Goal: Task Accomplishment & Management: Manage account settings

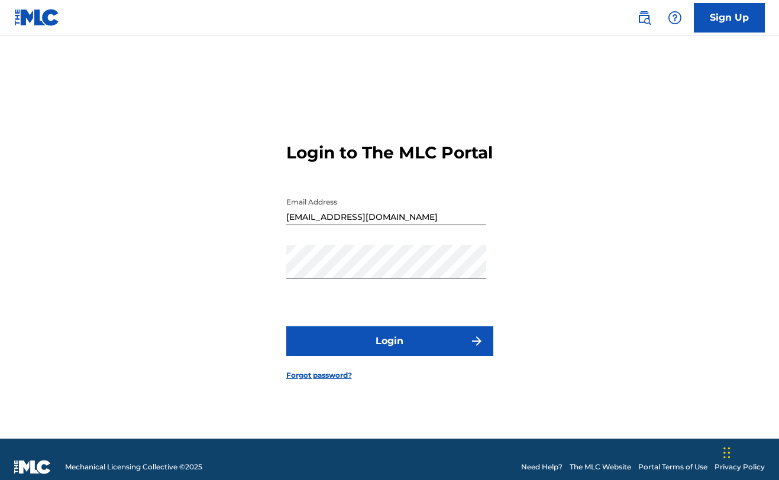
click at [316, 381] on link "Forgot password?" at bounding box center [319, 375] width 66 height 11
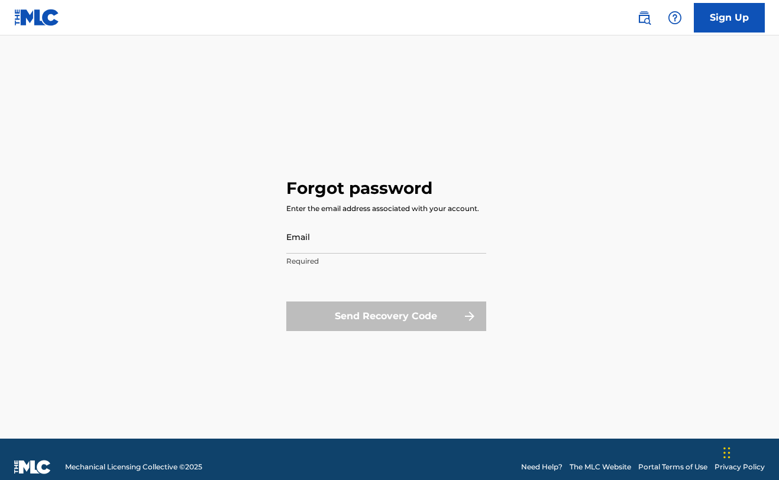
click at [345, 245] on input "Email" at bounding box center [386, 237] width 200 height 34
type input "[EMAIL_ADDRESS][DOMAIN_NAME]"
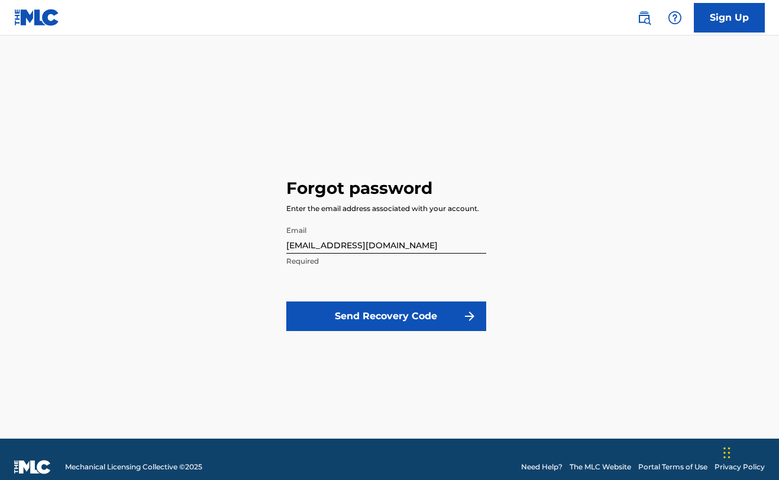
click at [384, 315] on button "Send Recovery Code" at bounding box center [386, 317] width 200 height 30
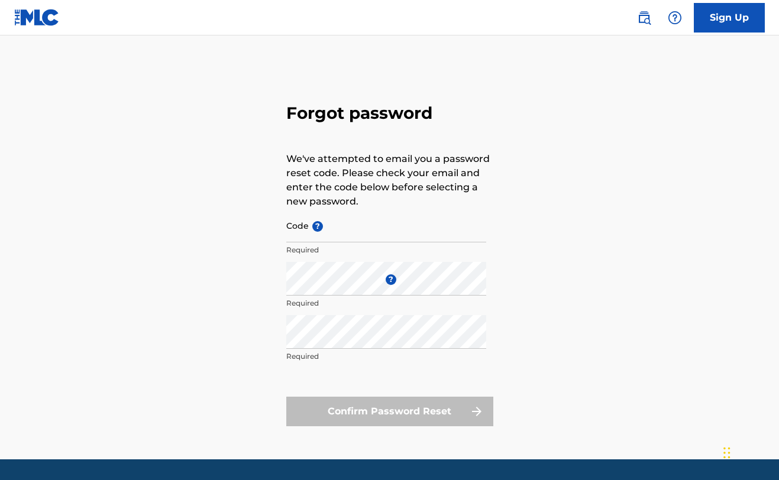
click at [364, 223] on input "Code ?" at bounding box center [386, 226] width 200 height 34
paste input "FP_b1cf1b315beec0f118bde85ed6f4"
type input "FP_b1cf1b315beec0f118bde85ed6f4"
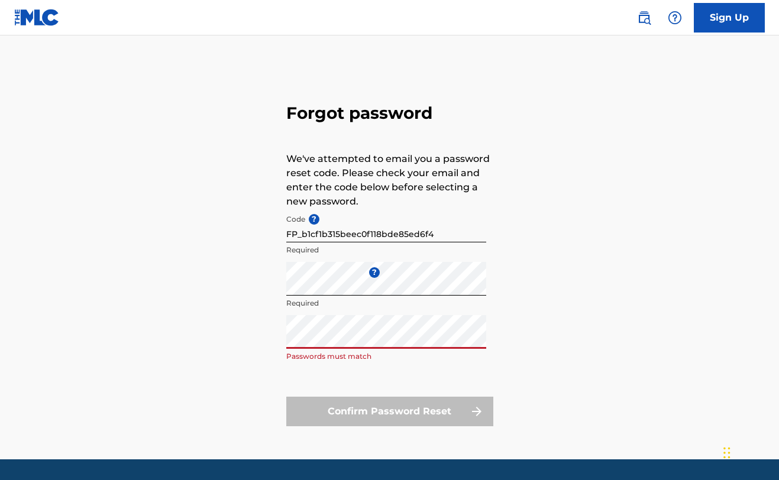
click at [389, 411] on button "Confirm Password Reset" at bounding box center [389, 412] width 207 height 30
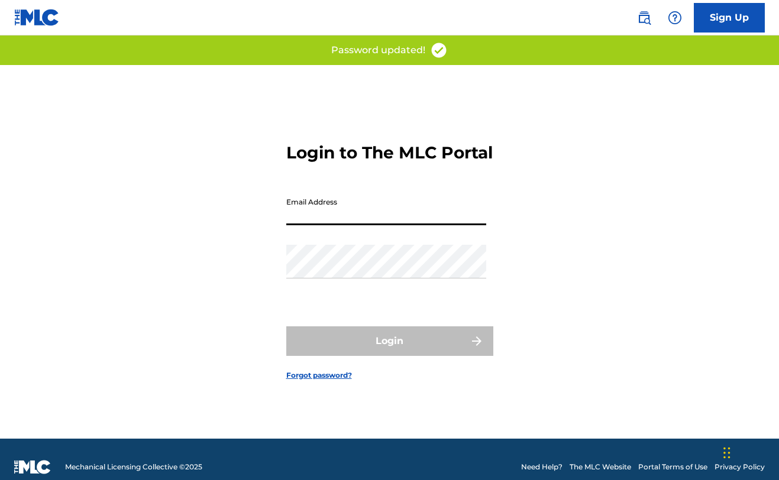
type input "[EMAIL_ADDRESS][DOMAIN_NAME]"
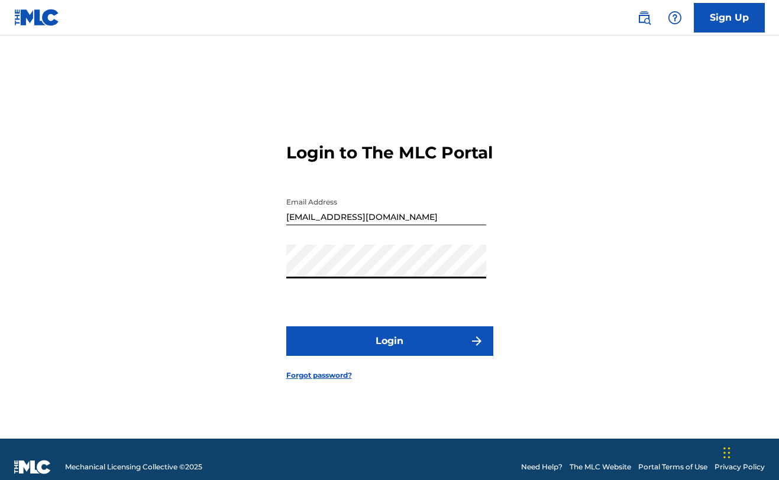
click at [397, 340] on button "Login" at bounding box center [389, 341] width 207 height 30
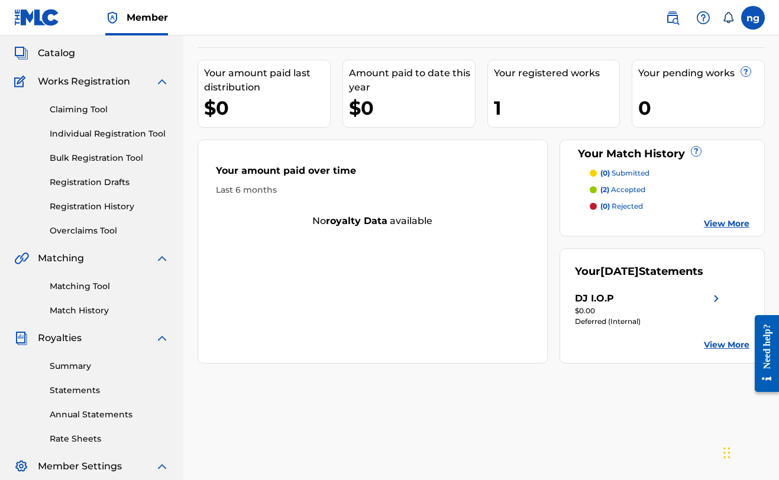
scroll to position [61, 0]
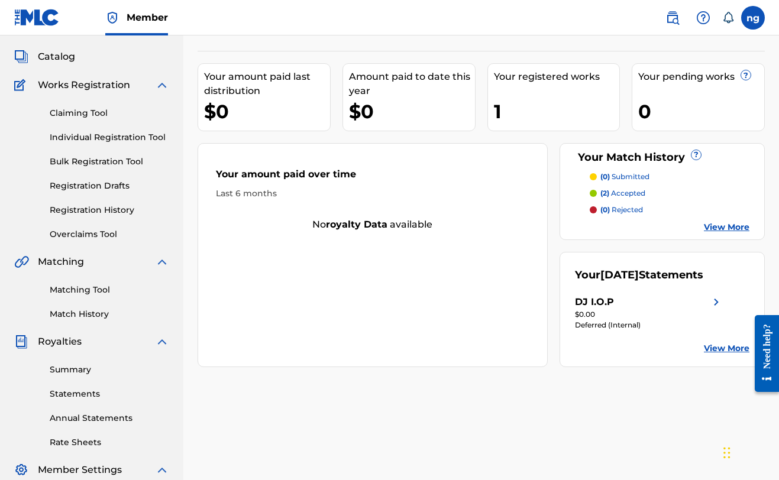
click at [92, 286] on link "Matching Tool" at bounding box center [109, 290] width 119 height 12
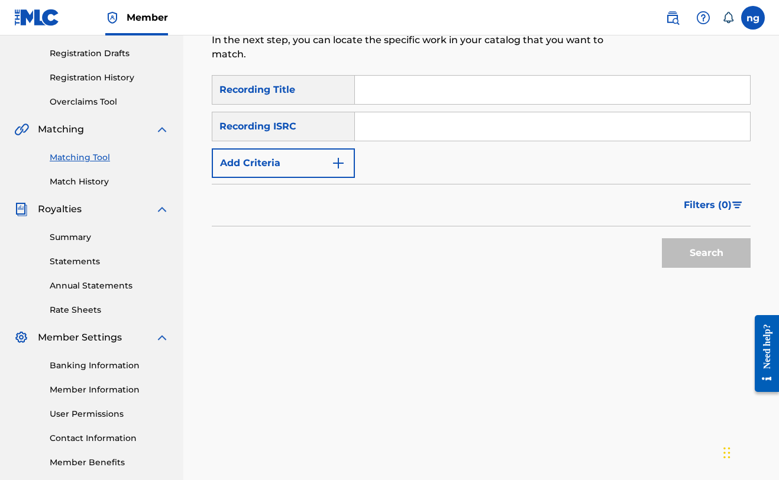
scroll to position [196, 0]
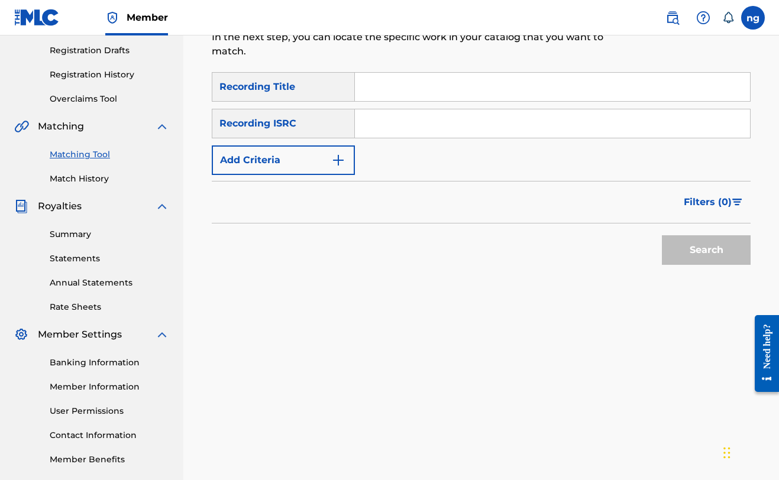
click at [63, 177] on link "Match History" at bounding box center [109, 179] width 119 height 12
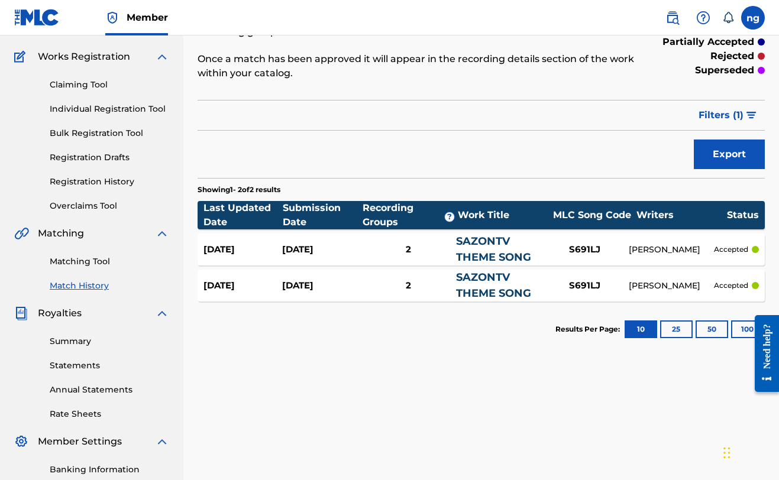
scroll to position [92, 0]
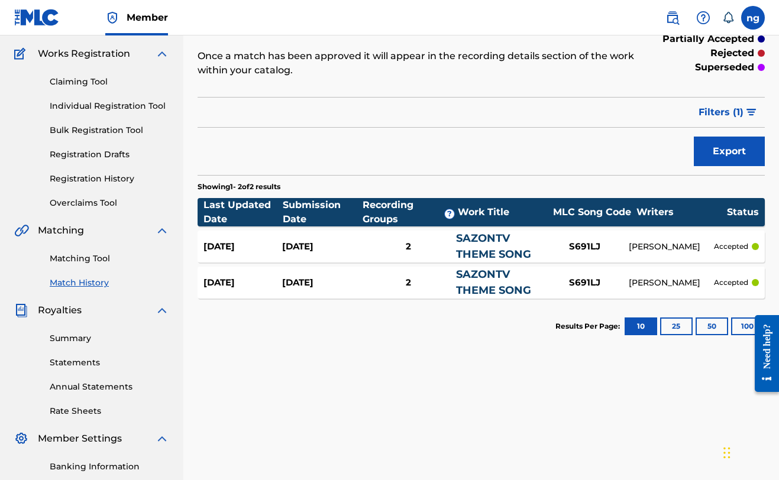
click at [649, 243] on div "[PERSON_NAME]" at bounding box center [670, 247] width 85 height 12
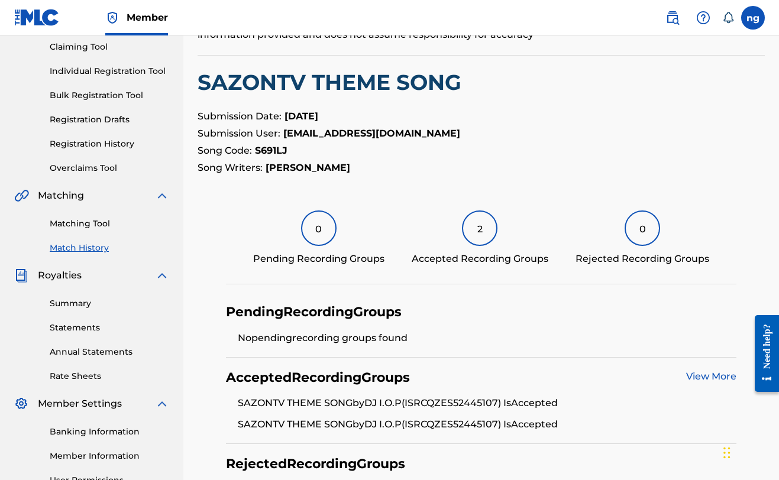
scroll to position [36, 0]
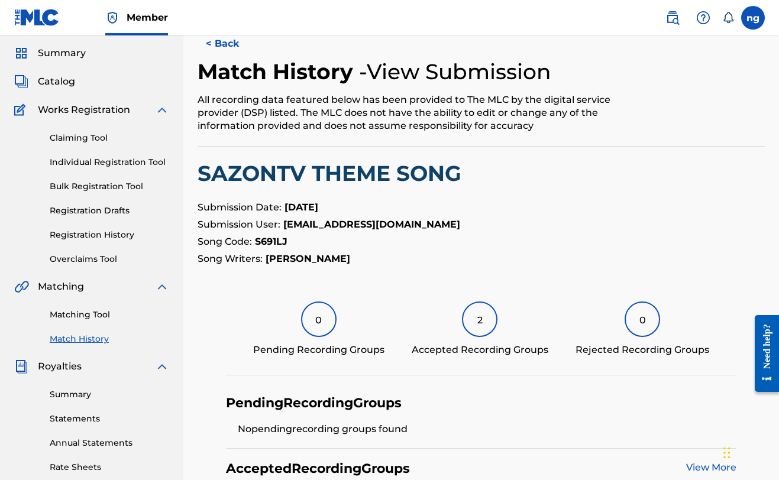
click at [95, 139] on link "Claiming Tool" at bounding box center [109, 138] width 119 height 12
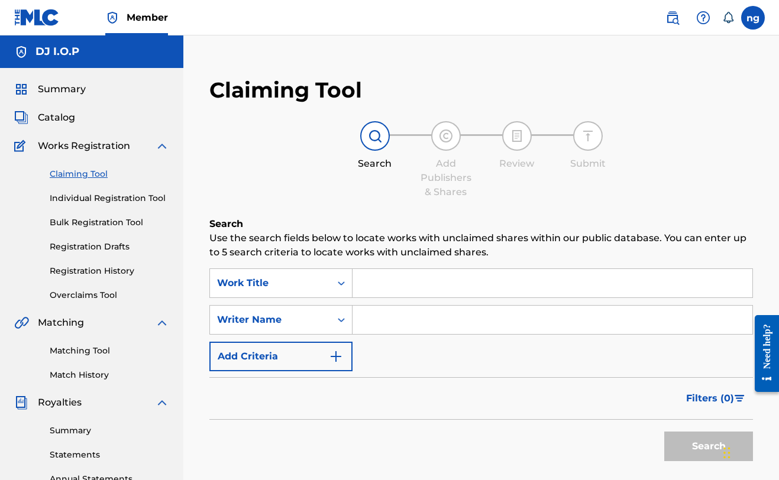
click at [424, 277] on input "Search Form" at bounding box center [552, 283] width 400 height 28
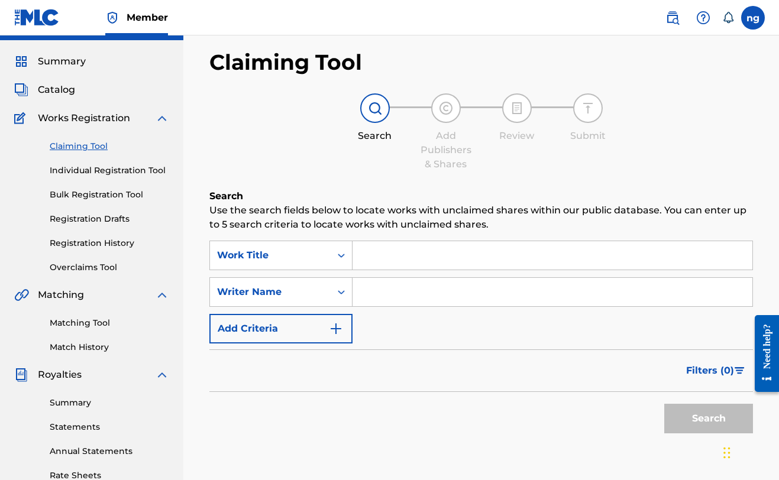
scroll to position [27, 0]
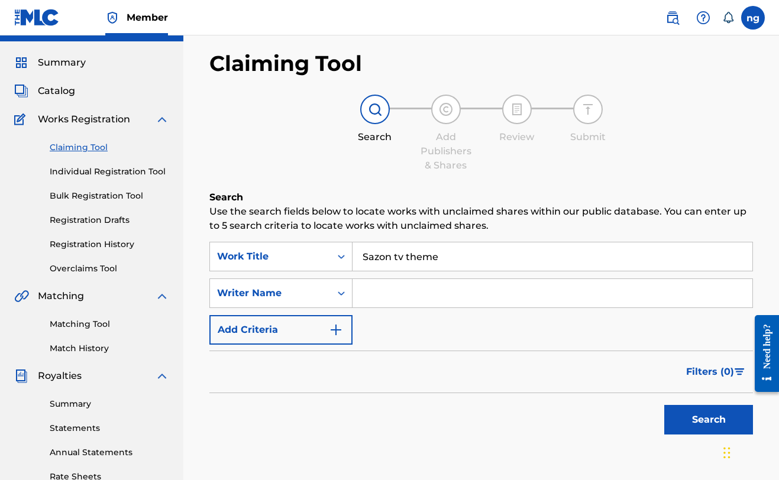
type input "Sazon tv theme"
click at [708, 420] on button "Search" at bounding box center [708, 420] width 89 height 30
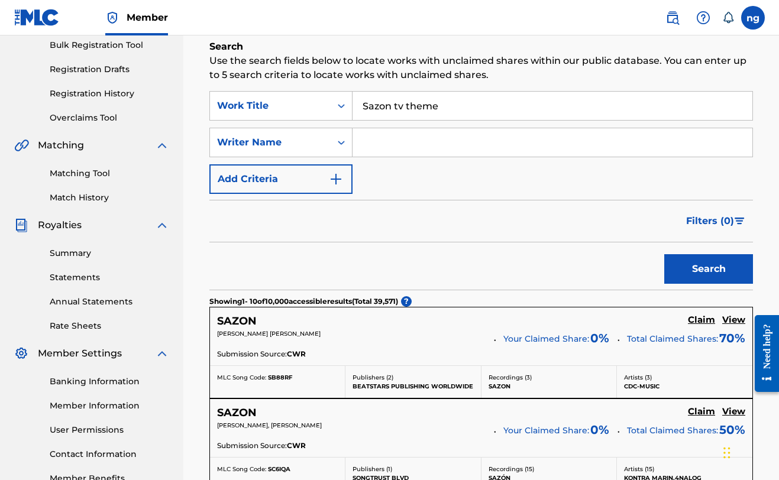
scroll to position [168, 0]
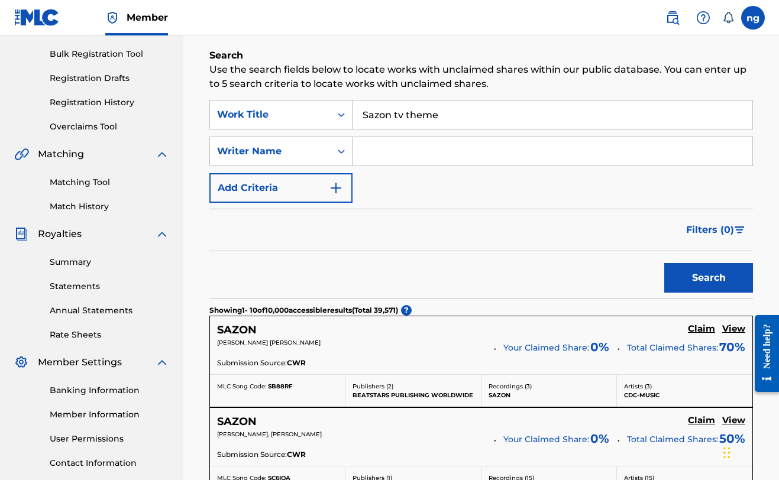
click at [415, 147] on input "Search Form" at bounding box center [552, 151] width 400 height 28
type input "[PERSON_NAME]"
click at [708, 278] on button "Search" at bounding box center [708, 278] width 89 height 30
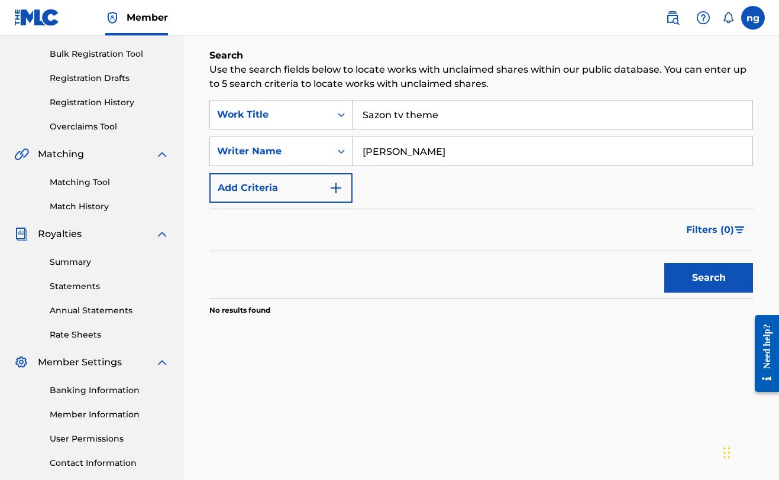
click at [447, 106] on input "Sazon tv theme" at bounding box center [552, 115] width 400 height 28
click at [708, 278] on button "Search" at bounding box center [708, 278] width 89 height 30
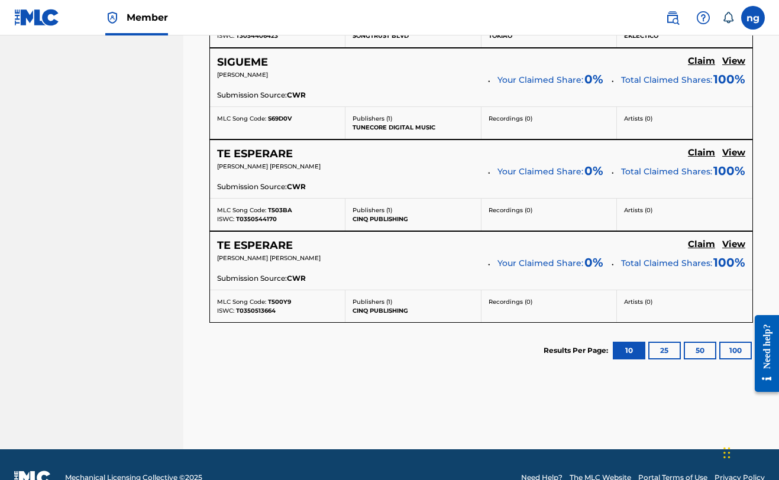
scroll to position [803, 0]
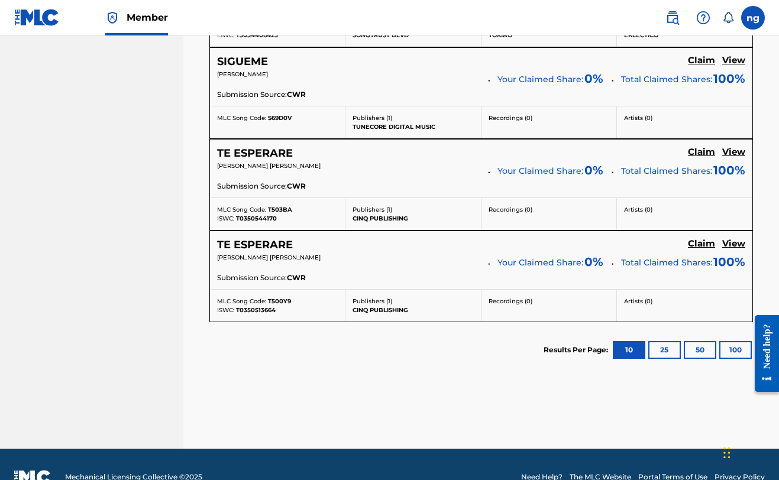
click at [691, 346] on button "50" at bounding box center [699, 350] width 33 height 18
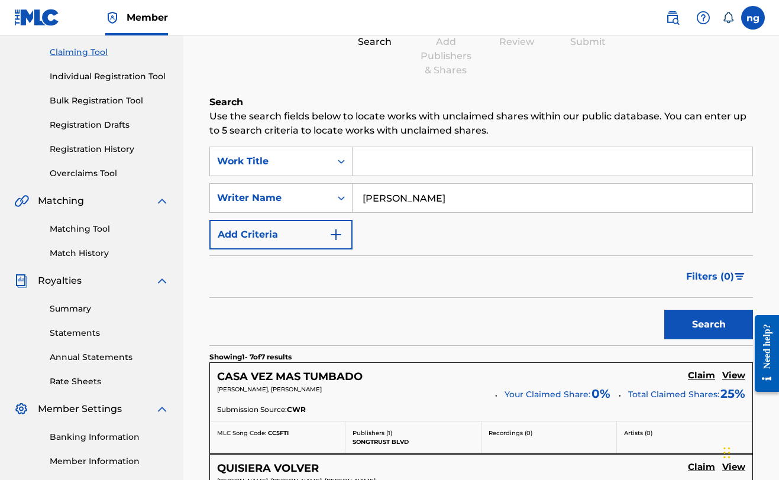
scroll to position [0, 0]
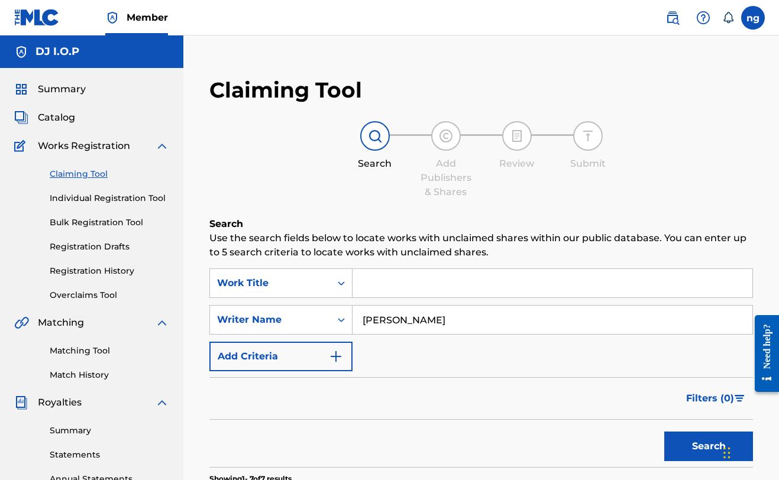
click at [66, 87] on span "Summary" at bounding box center [62, 89] width 48 height 14
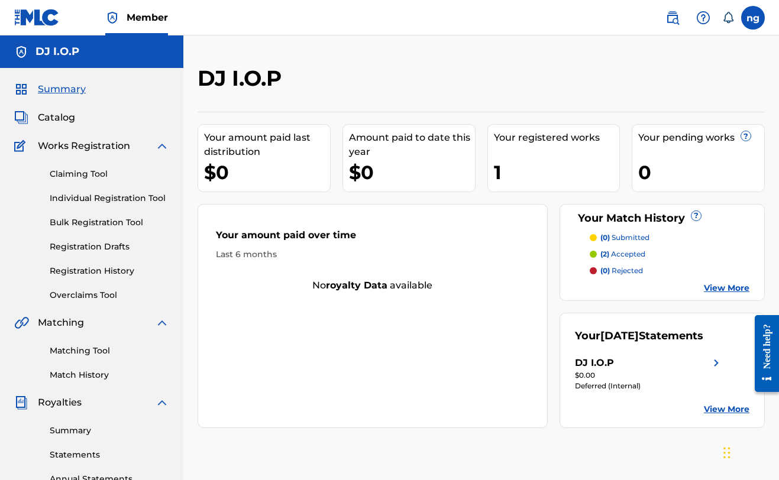
click at [66, 117] on span "Catalog" at bounding box center [56, 118] width 37 height 14
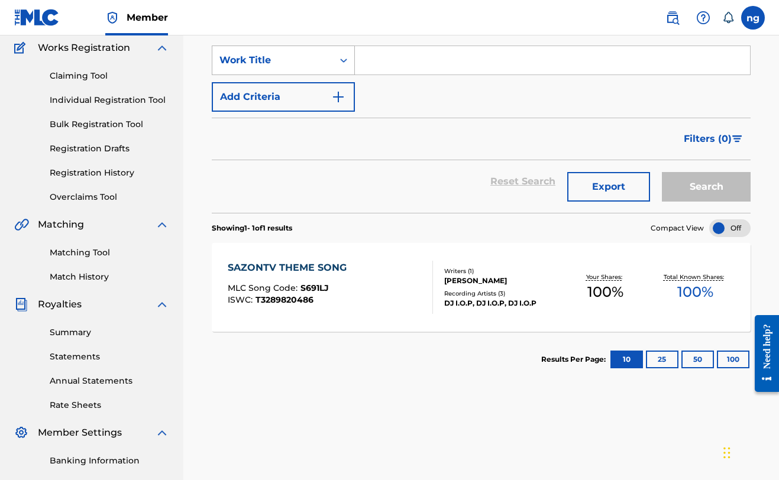
scroll to position [99, 0]
click at [384, 296] on div "SAZONTV THEME SONG MLC Song Code : S691LJ ISWC : T3289820486" at bounding box center [330, 286] width 205 height 53
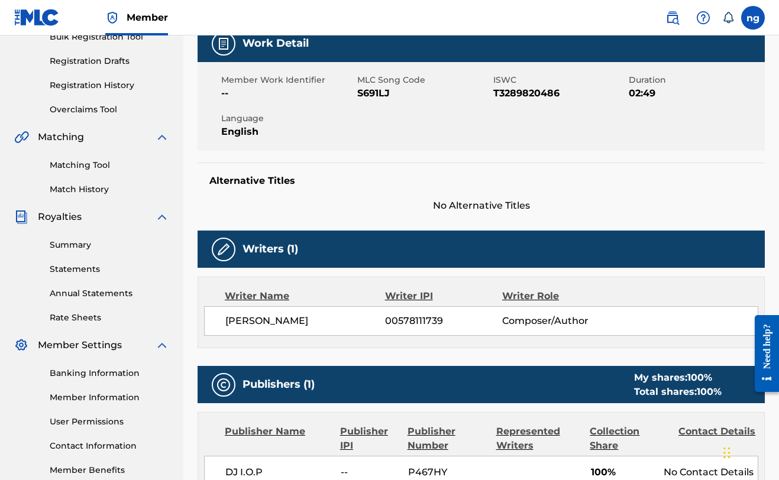
scroll to position [183, 0]
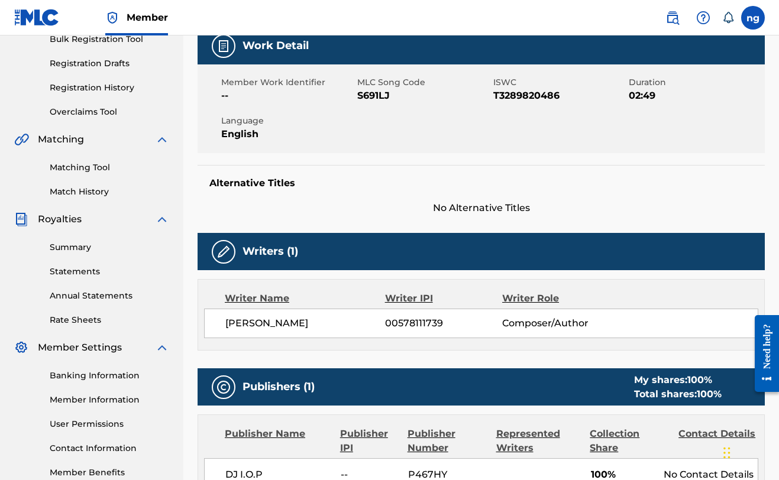
click at [90, 166] on link "Matching Tool" at bounding box center [109, 167] width 119 height 12
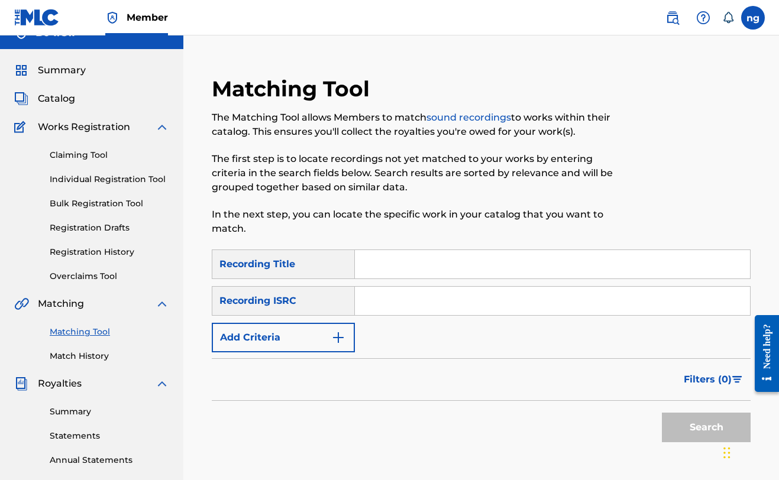
scroll to position [30, 0]
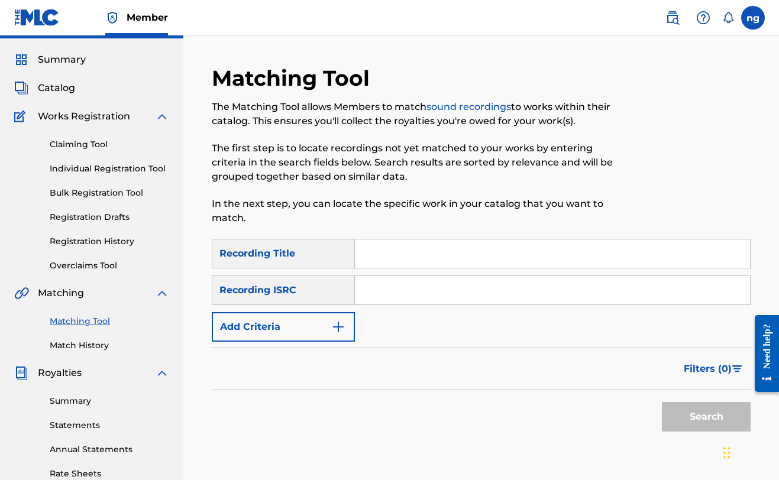
click at [61, 85] on span "Catalog" at bounding box center [56, 88] width 37 height 14
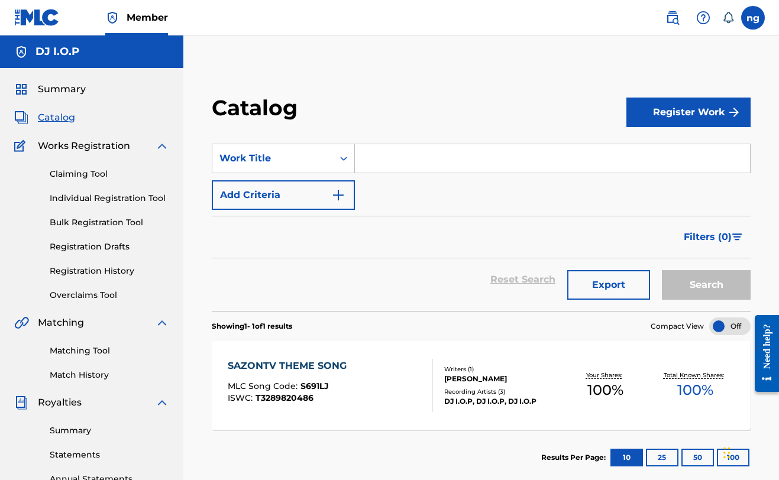
click at [315, 362] on div "SAZONTV THEME SONG" at bounding box center [290, 366] width 125 height 14
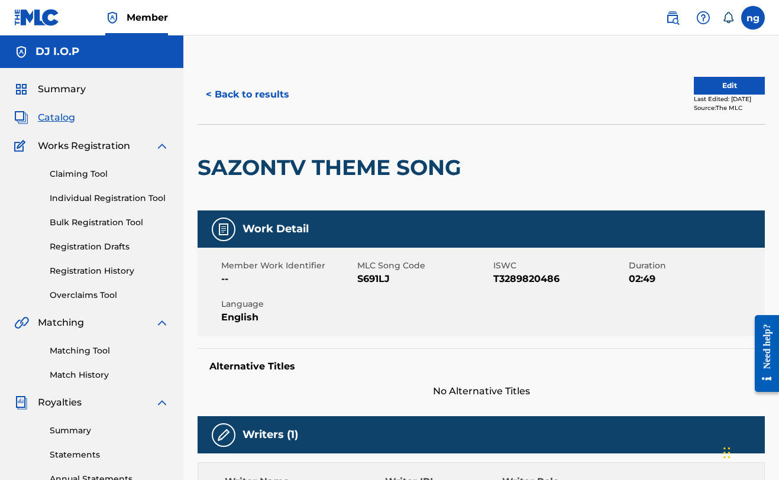
click at [714, 81] on button "Edit" at bounding box center [728, 86] width 71 height 18
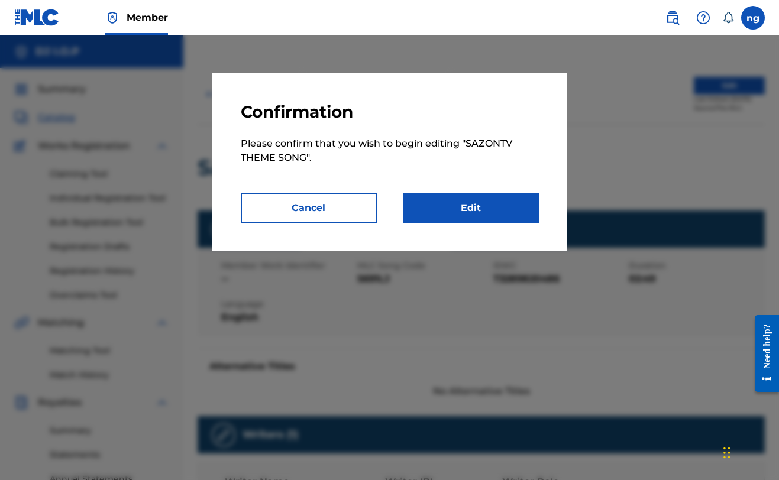
click at [497, 205] on link "Edit" at bounding box center [471, 208] width 136 height 30
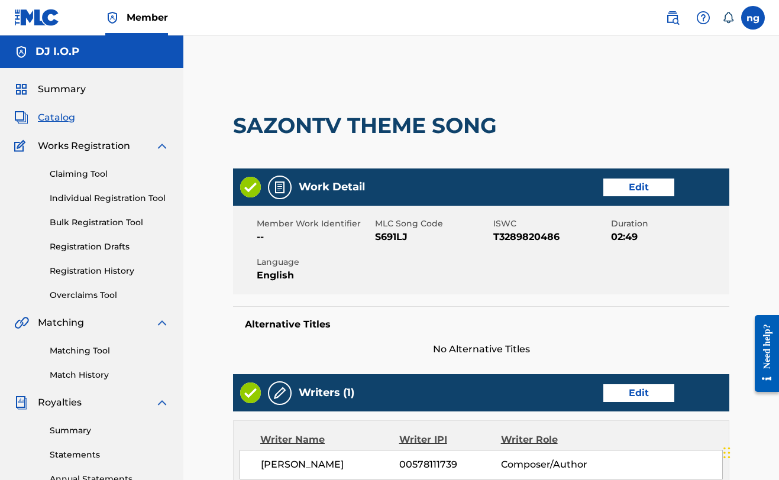
click at [369, 125] on h2 "SAZONTV THEME SONG" at bounding box center [368, 125] width 270 height 27
click at [620, 181] on link "Edit" at bounding box center [638, 188] width 71 height 18
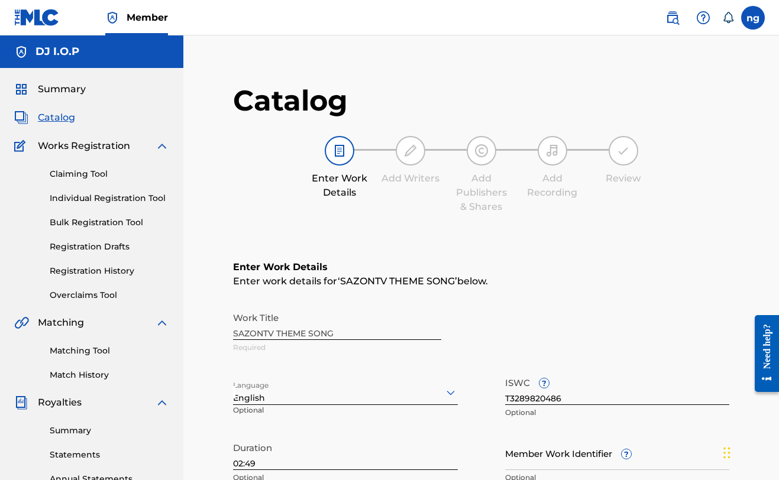
click at [261, 330] on div "Work Title SAZONTV THEME SONG Required" at bounding box center [481, 332] width 496 height 53
click at [266, 330] on div "Work Title SAZONTV THEME SONG Required" at bounding box center [481, 332] width 496 height 53
click at [356, 330] on div "Work Title SAZONTV THEME SONG Required" at bounding box center [481, 332] width 496 height 53
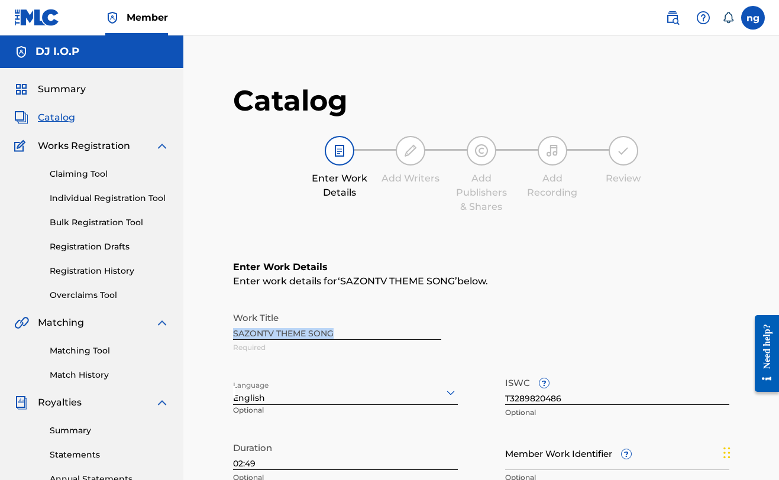
click at [356, 330] on div "Work Title SAZONTV THEME SONG Required" at bounding box center [481, 332] width 496 height 53
click at [519, 310] on div "Work Title SAZONTV THEME SONG Required" at bounding box center [481, 332] width 496 height 53
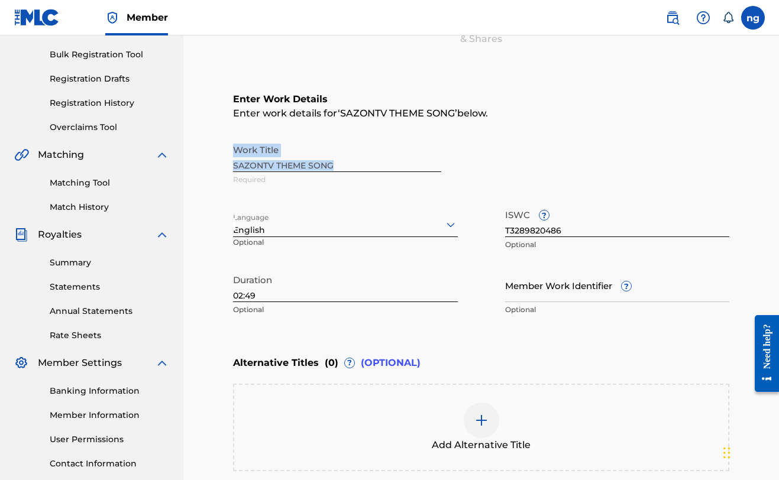
scroll to position [172, 0]
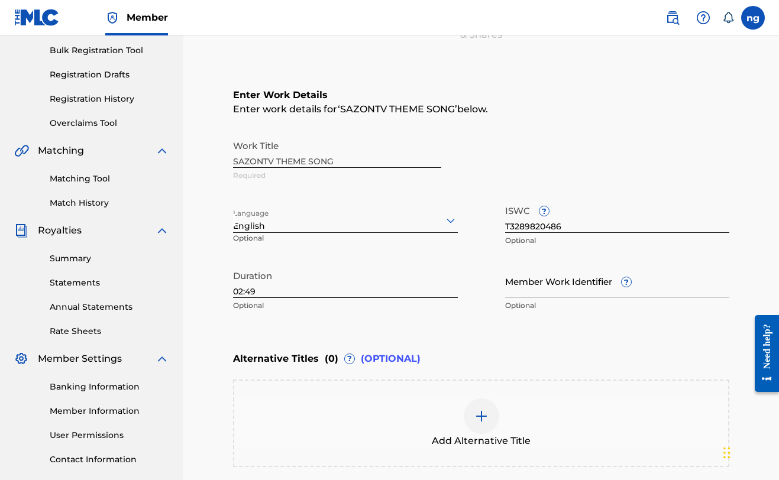
click at [426, 323] on div "Enter Work Details Enter work details for ‘ SAZONTV THEME SONG ’ below. Work Ti…" at bounding box center [481, 203] width 496 height 286
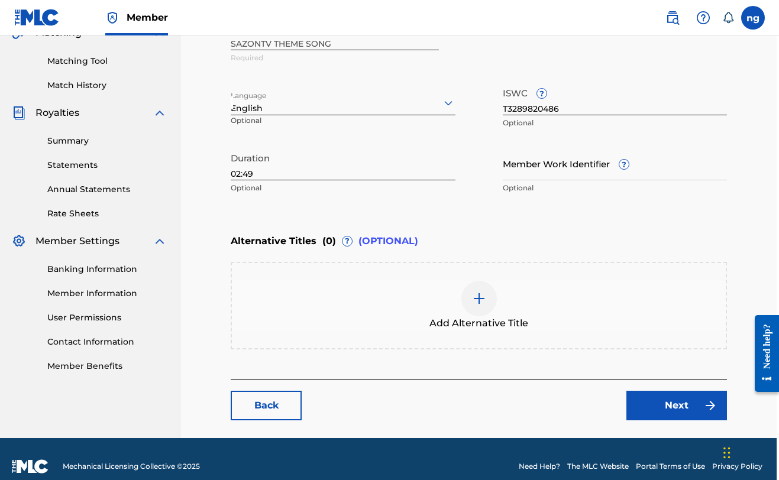
scroll to position [303, 2]
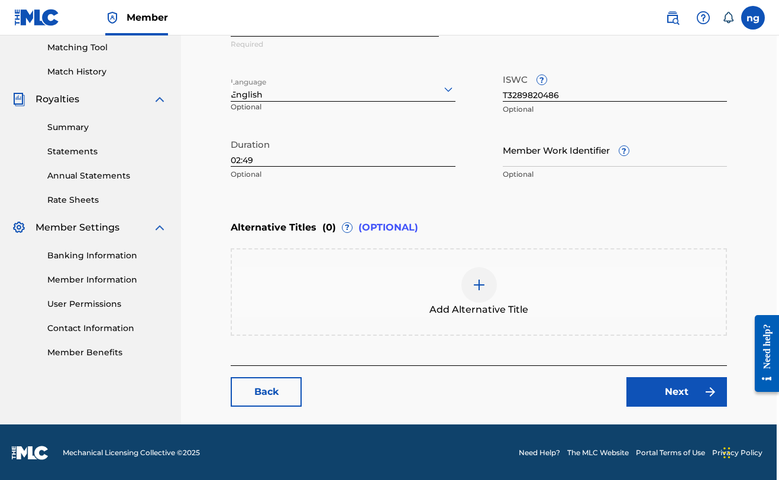
click at [666, 385] on link "Next" at bounding box center [676, 392] width 101 height 30
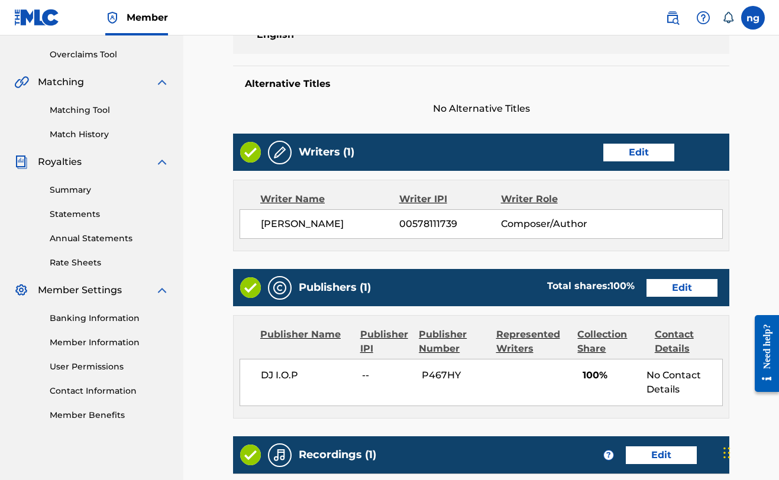
scroll to position [249, 0]
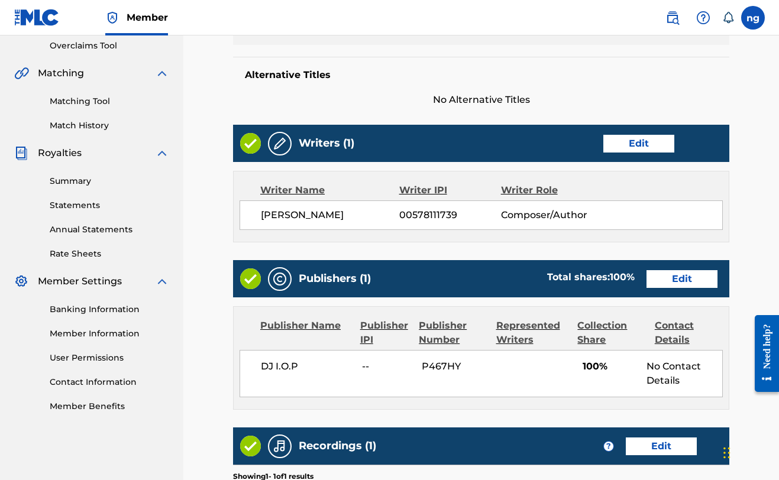
click at [646, 281] on link "Edit" at bounding box center [681, 279] width 71 height 18
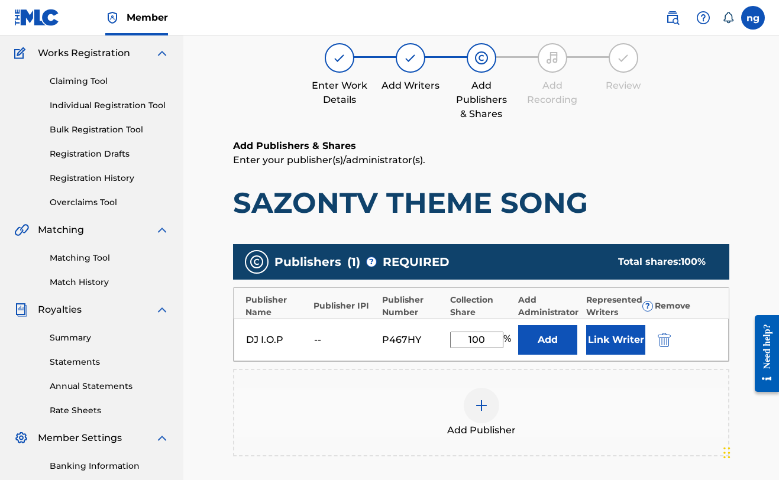
scroll to position [105, 0]
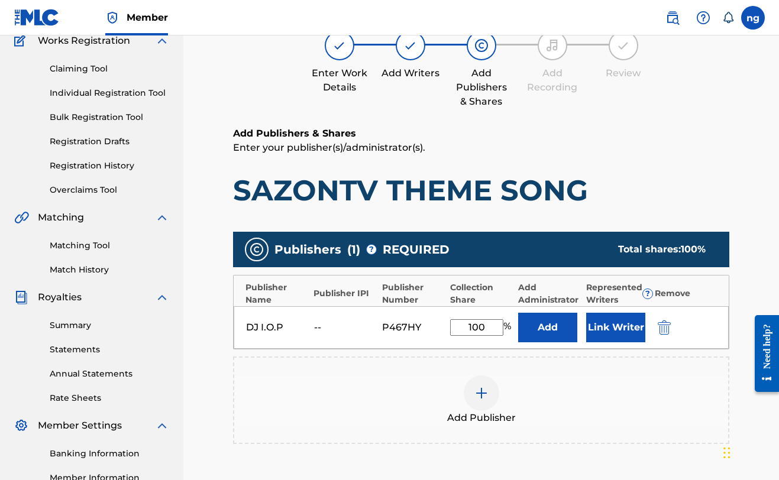
click at [320, 326] on div "--" at bounding box center [340, 327] width 53 height 14
click at [481, 386] on img at bounding box center [481, 393] width 14 height 14
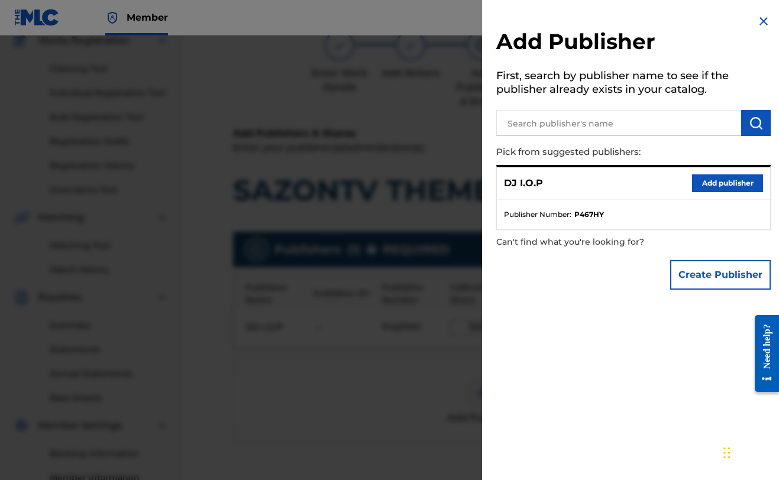
click at [571, 122] on input "text" at bounding box center [618, 123] width 245 height 26
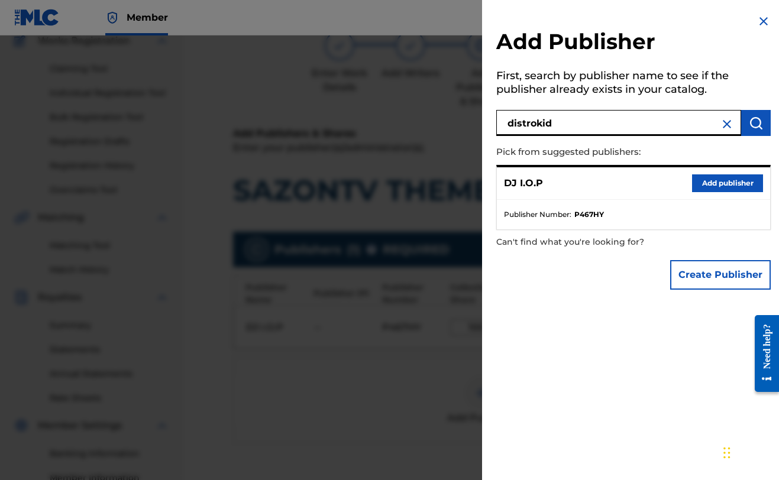
type input "distrokid"
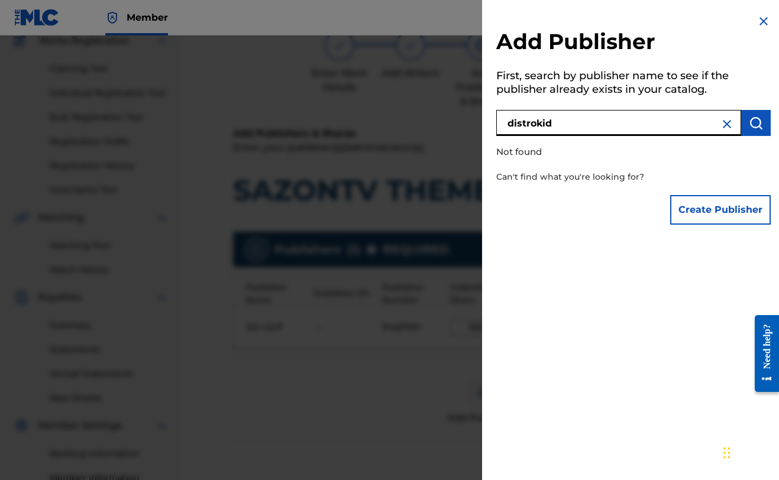
click at [661, 123] on input "distrokid" at bounding box center [618, 123] width 245 height 26
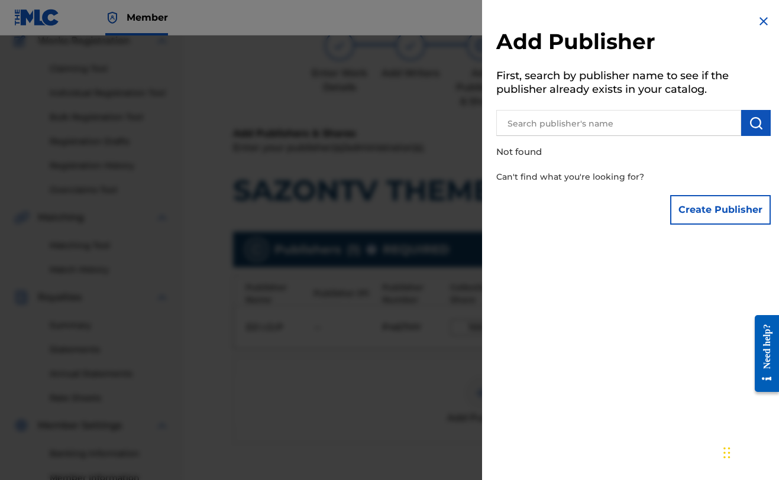
click at [763, 17] on img at bounding box center [763, 21] width 14 height 14
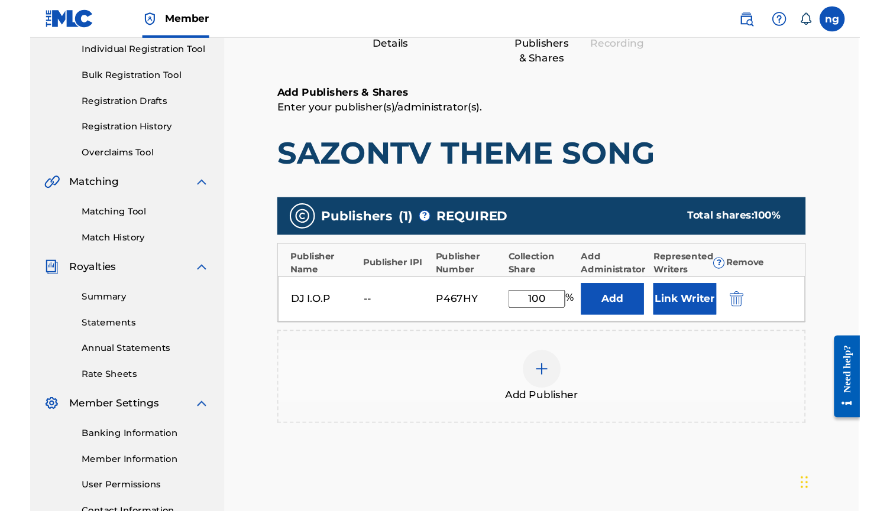
scroll to position [154, 1]
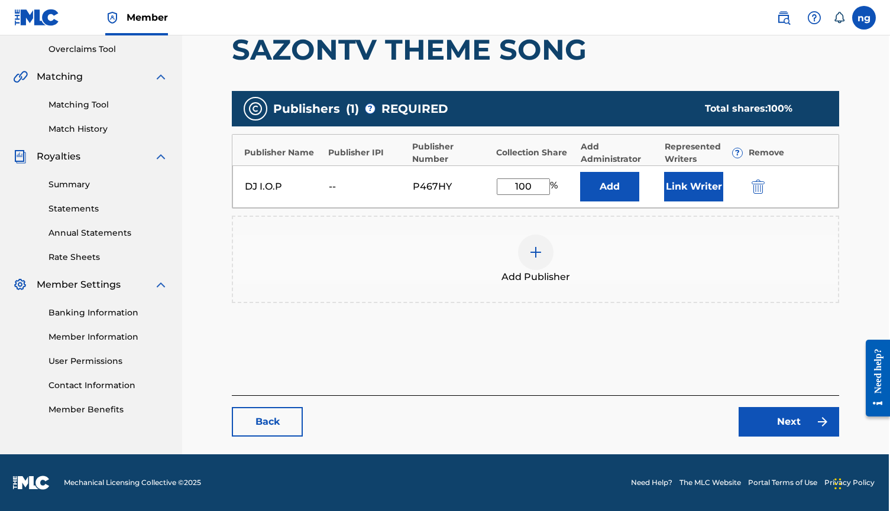
click at [777, 411] on link "Next" at bounding box center [788, 422] width 101 height 30
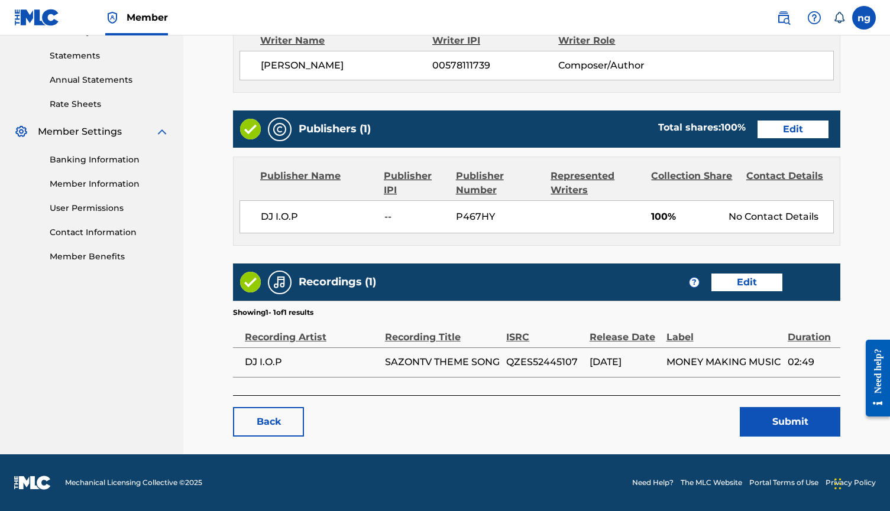
scroll to position [413, 0]
click at [777, 411] on button "Submit" at bounding box center [790, 422] width 101 height 30
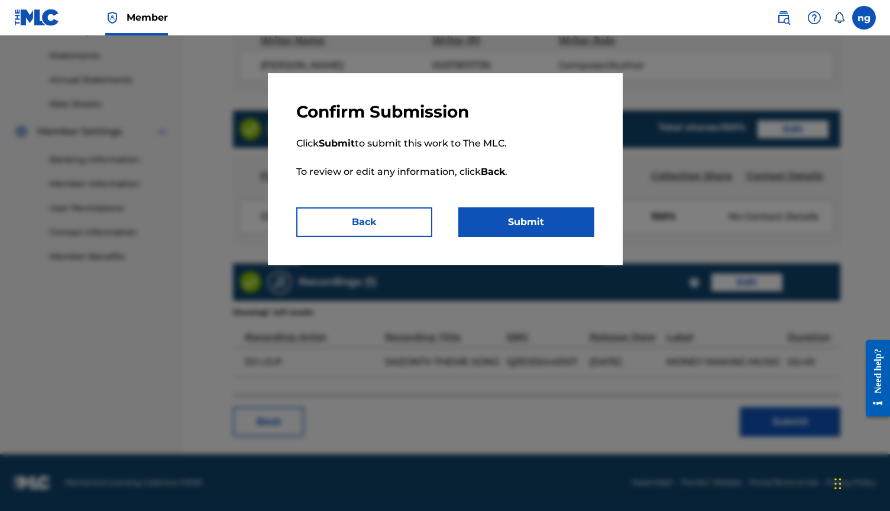
click at [391, 218] on button "Back" at bounding box center [364, 223] width 136 height 30
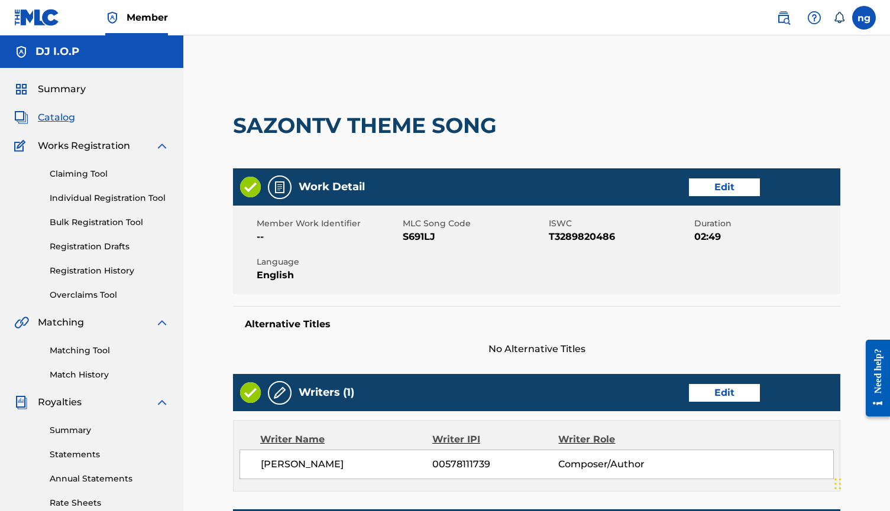
scroll to position [0, 0]
click at [70, 92] on span "Summary" at bounding box center [62, 89] width 48 height 14
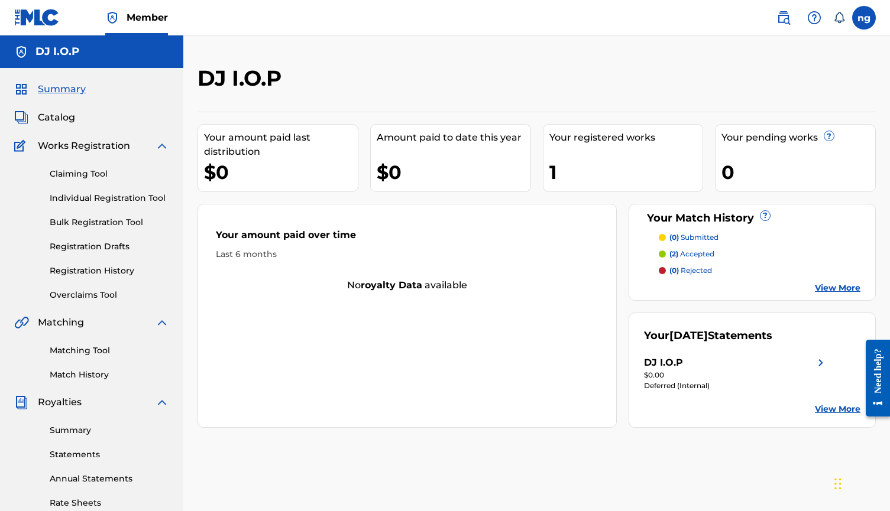
click at [97, 174] on link "Claiming Tool" at bounding box center [109, 174] width 119 height 12
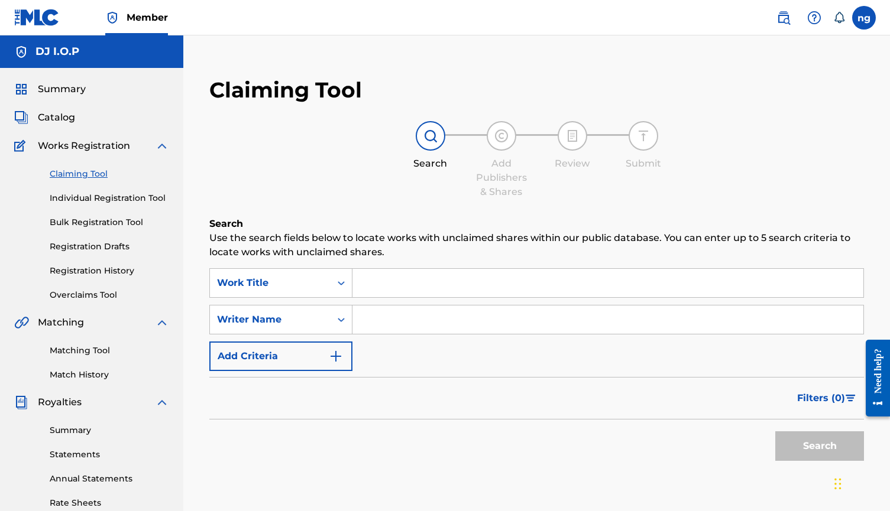
click at [404, 280] on input "Search Form" at bounding box center [607, 283] width 511 height 28
type input "sazontv theme song"
click at [778, 446] on button "Search" at bounding box center [819, 447] width 89 height 30
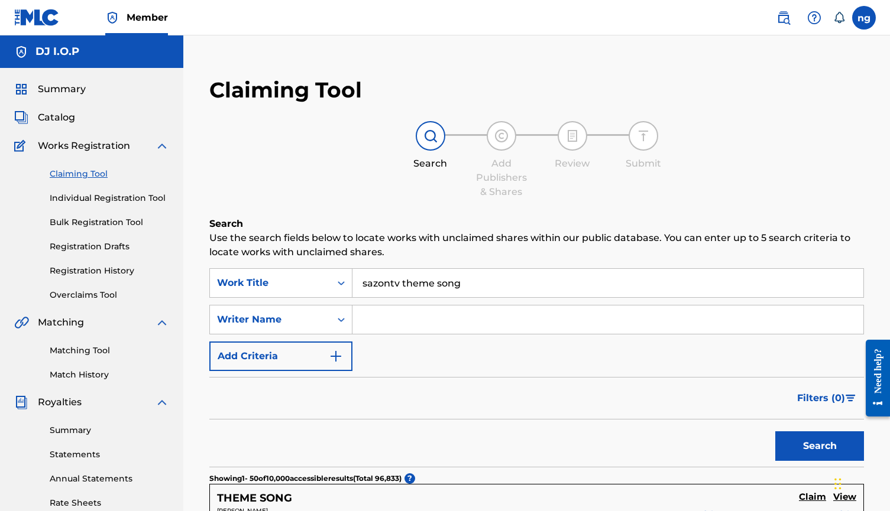
click at [343, 357] on button "Add Criteria" at bounding box center [280, 357] width 143 height 30
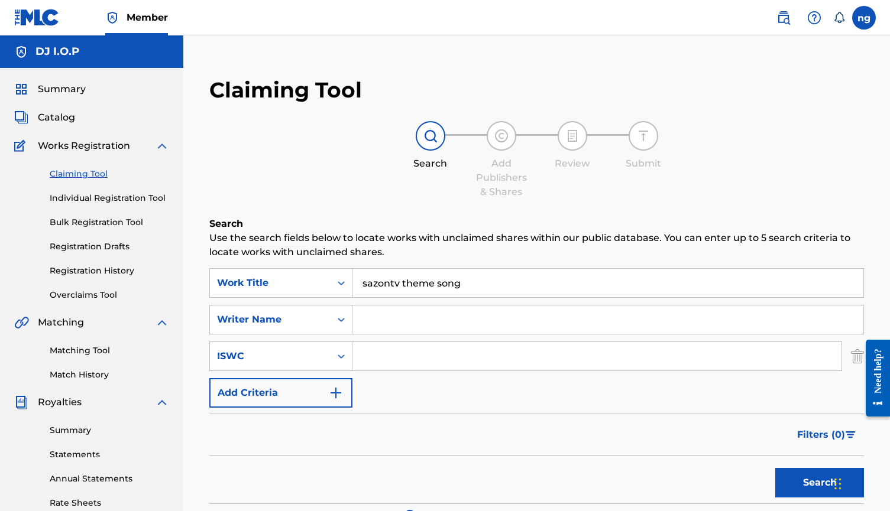
click at [406, 364] on input "Search Form" at bounding box center [596, 356] width 489 height 28
click at [463, 283] on input "sazontv theme song" at bounding box center [607, 283] width 511 height 28
click at [339, 394] on img "Search Form" at bounding box center [336, 393] width 14 height 14
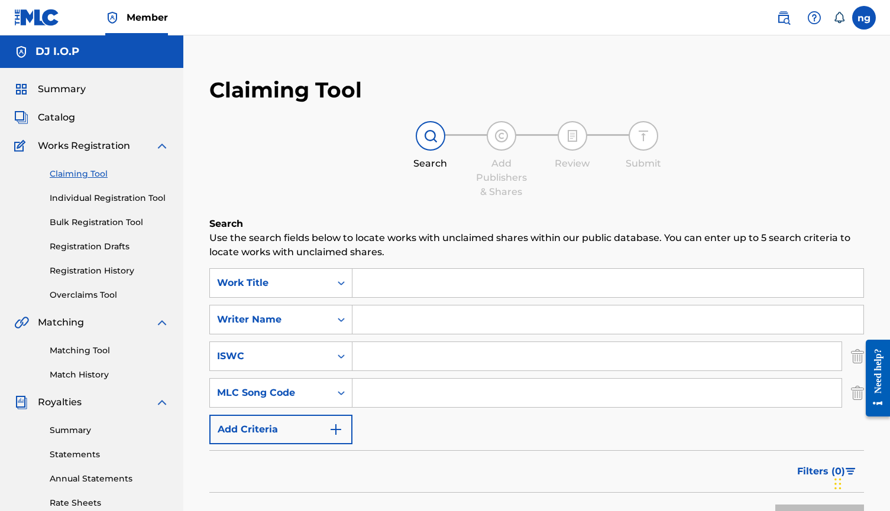
click at [62, 119] on span "Catalog" at bounding box center [56, 118] width 37 height 14
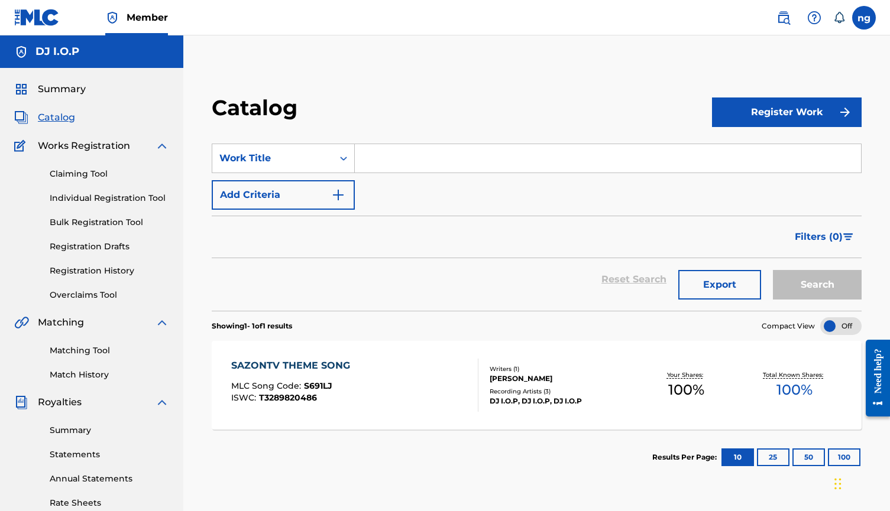
click at [320, 384] on span "S691LJ" at bounding box center [318, 386] width 28 height 11
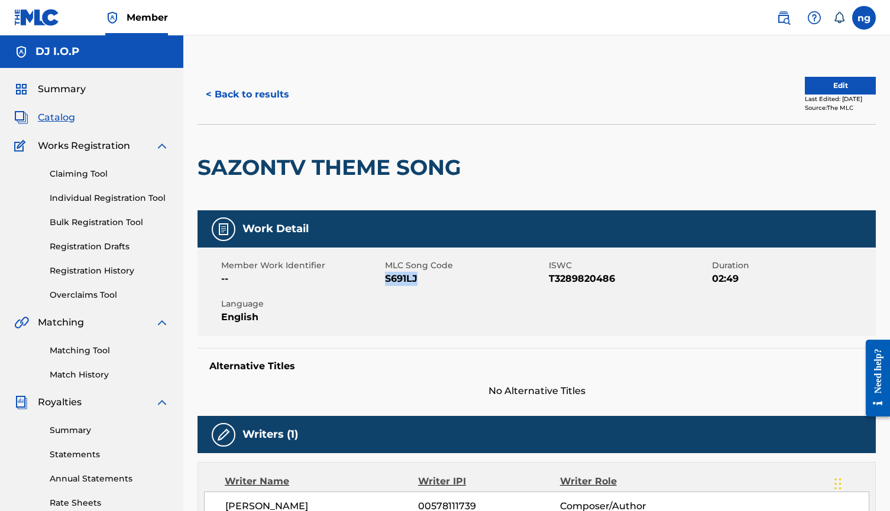
drag, startPoint x: 421, startPoint y: 276, endPoint x: 385, endPoint y: 282, distance: 36.5
click at [385, 282] on span "S691LJ" at bounding box center [465, 279] width 161 height 14
click at [401, 275] on span "S691LJ" at bounding box center [465, 279] width 161 height 14
drag, startPoint x: 384, startPoint y: 278, endPoint x: 422, endPoint y: 280, distance: 37.3
click at [422, 280] on span "S691LJ" at bounding box center [465, 279] width 161 height 14
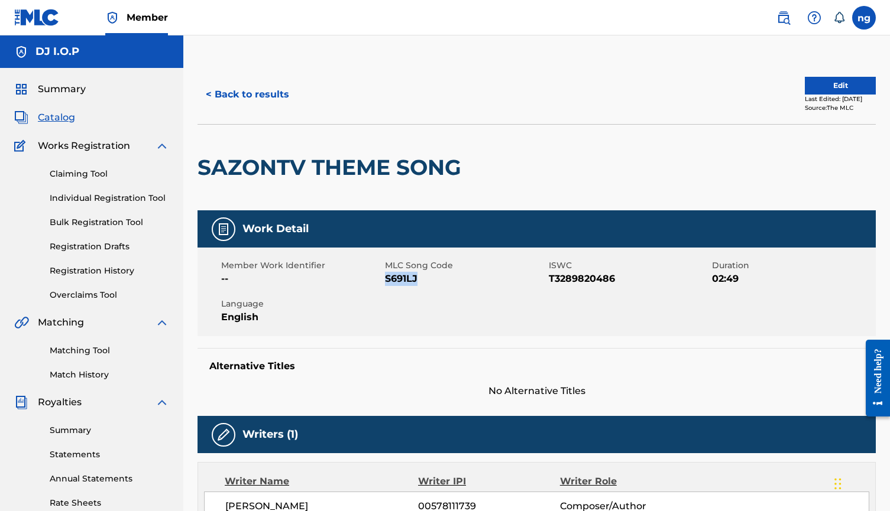
click at [404, 277] on span "S691LJ" at bounding box center [465, 279] width 161 height 14
drag, startPoint x: 427, startPoint y: 280, endPoint x: 385, endPoint y: 281, distance: 41.4
click at [385, 281] on span "S691LJ" at bounding box center [465, 279] width 161 height 14
copy span "S691LJ"
click at [98, 356] on link "Matching Tool" at bounding box center [109, 351] width 119 height 12
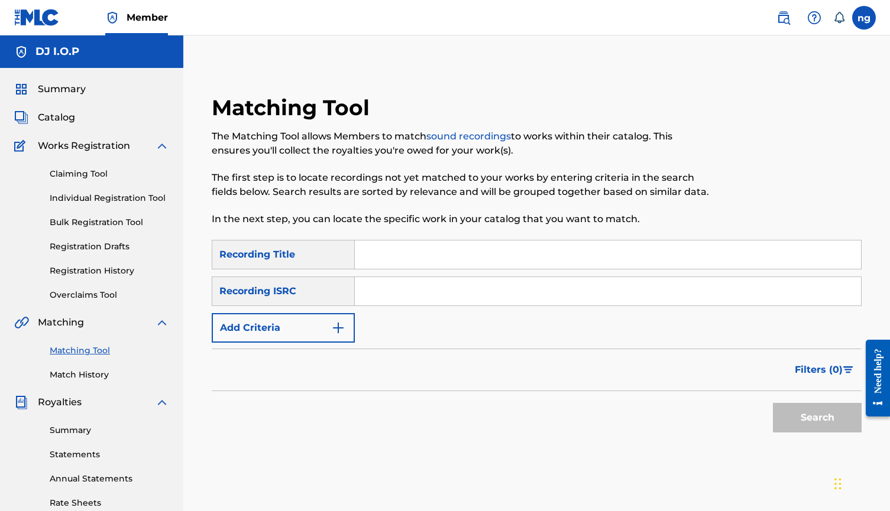
click at [290, 341] on button "Add Criteria" at bounding box center [283, 328] width 143 height 30
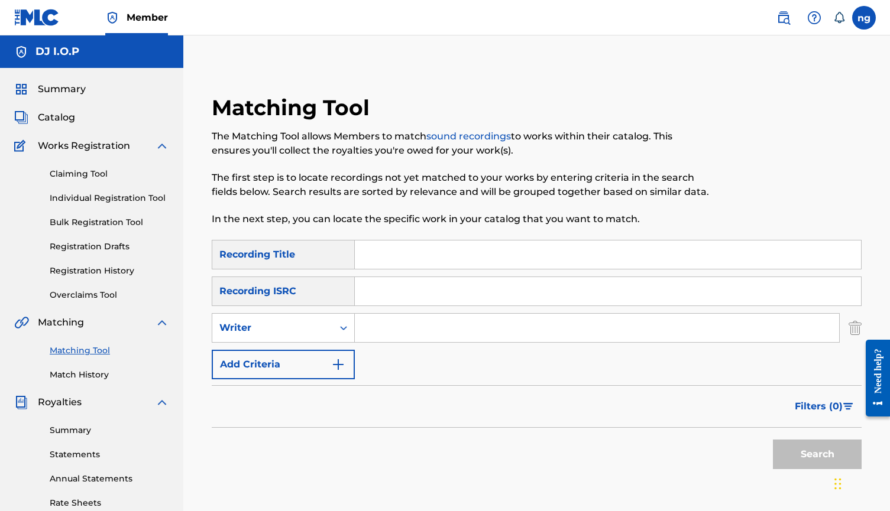
click at [287, 365] on button "Add Criteria" at bounding box center [283, 365] width 143 height 30
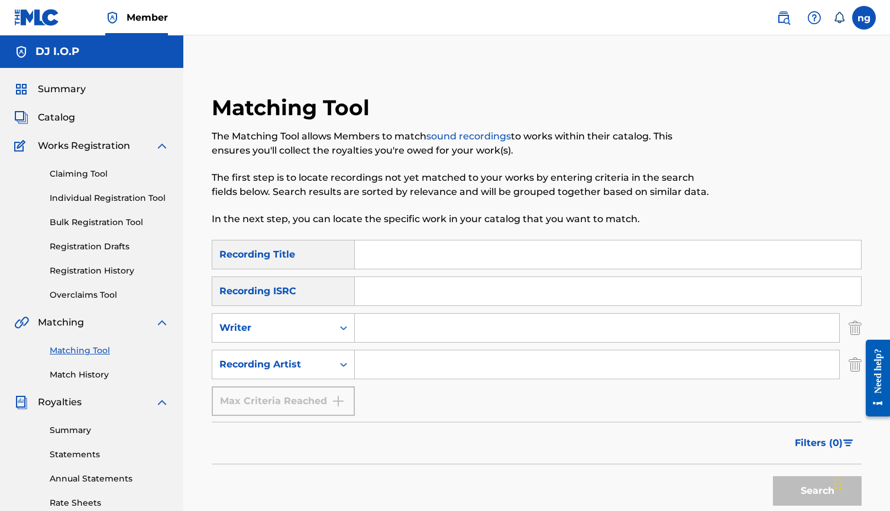
click at [90, 175] on link "Claiming Tool" at bounding box center [109, 174] width 119 height 12
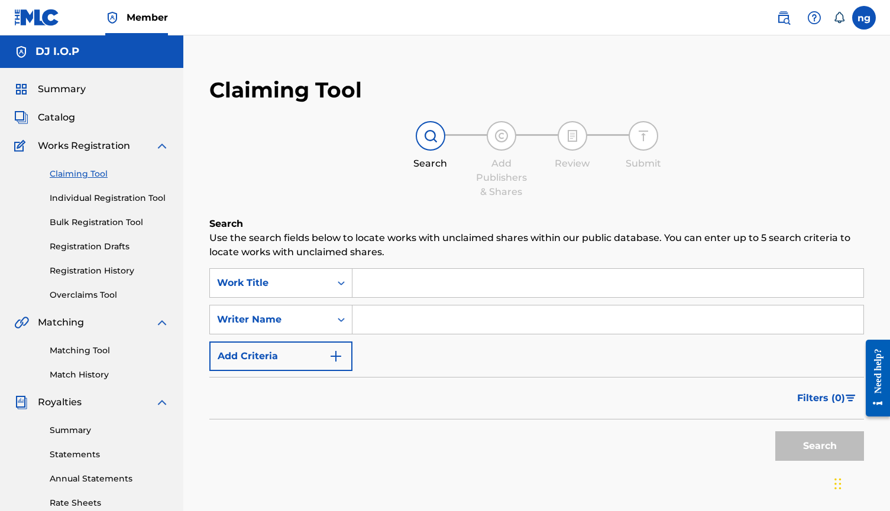
click at [317, 349] on button "Add Criteria" at bounding box center [280, 357] width 143 height 30
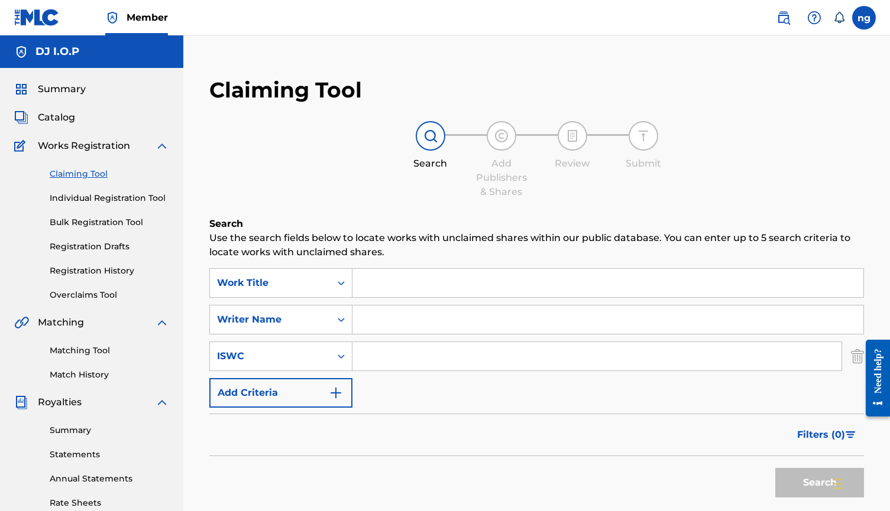
click at [300, 387] on button "Add Criteria" at bounding box center [280, 393] width 143 height 30
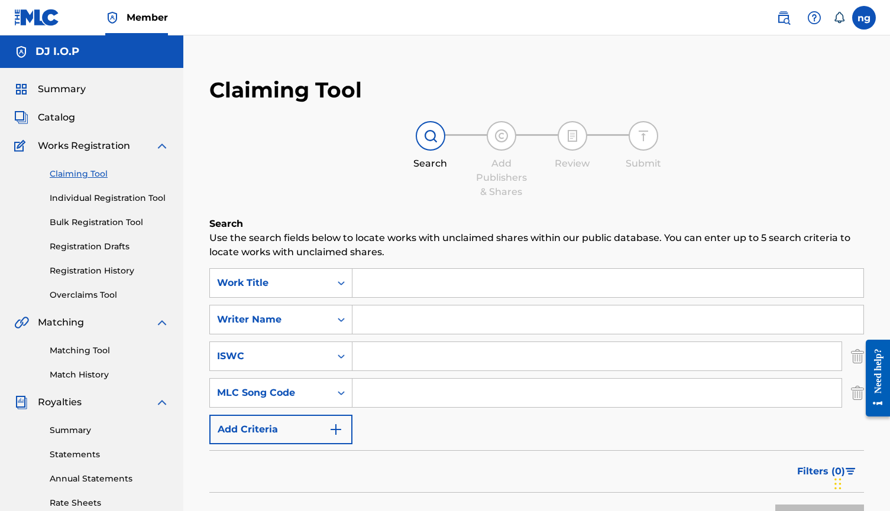
click at [404, 387] on input "Search Form" at bounding box center [596, 393] width 489 height 28
paste input "S691LJ"
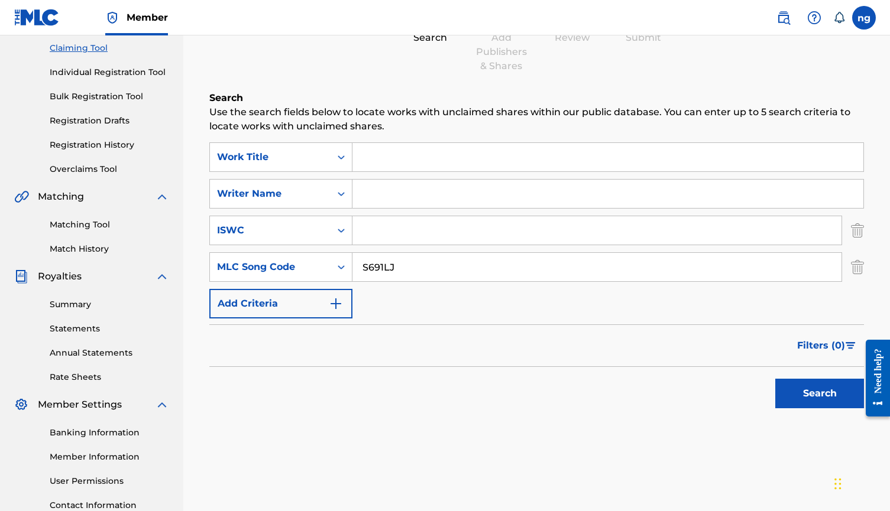
scroll to position [126, 0]
type input "S691LJ"
click at [778, 385] on button "Search" at bounding box center [819, 394] width 89 height 30
